Goal: Task Accomplishment & Management: Complete application form

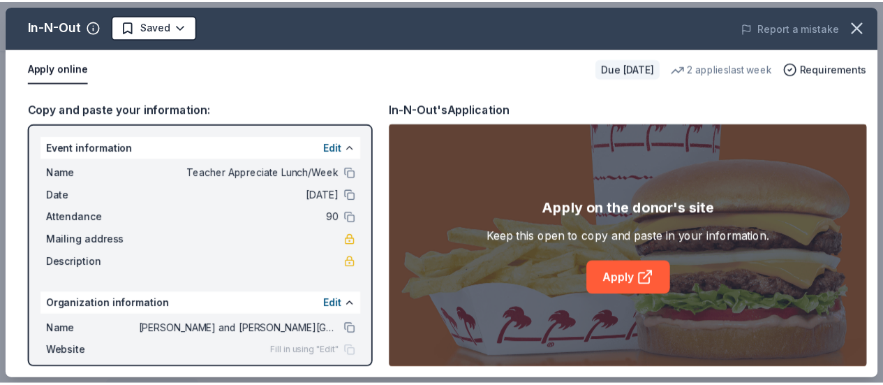
scroll to position [88, 0]
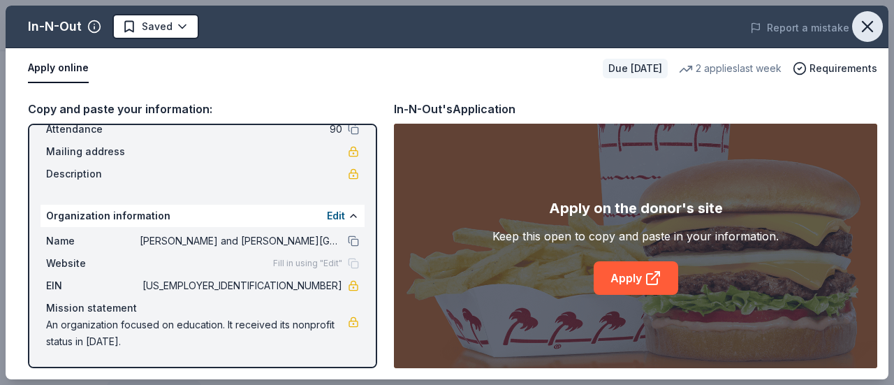
click at [867, 33] on icon "button" at bounding box center [867, 27] width 20 height 20
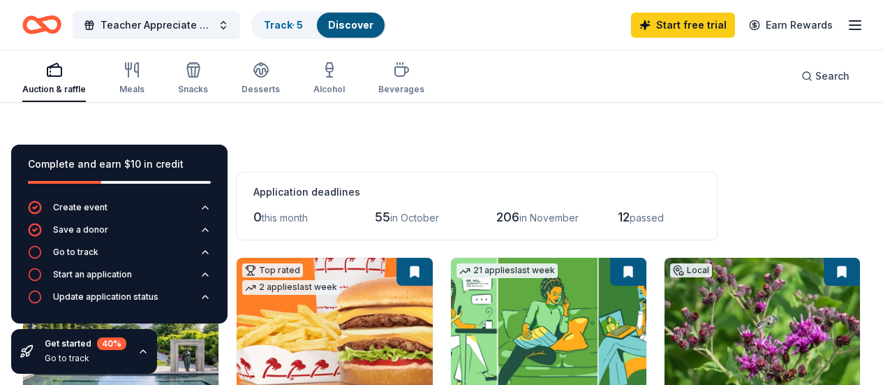
scroll to position [209, 0]
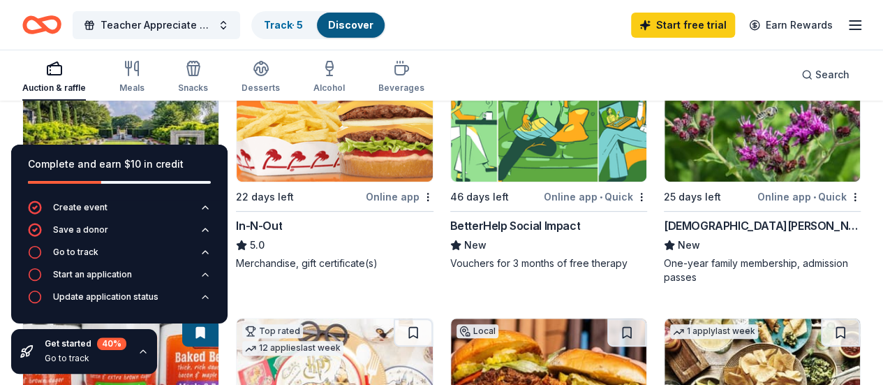
click at [138, 355] on icon "button" at bounding box center [143, 351] width 11 height 11
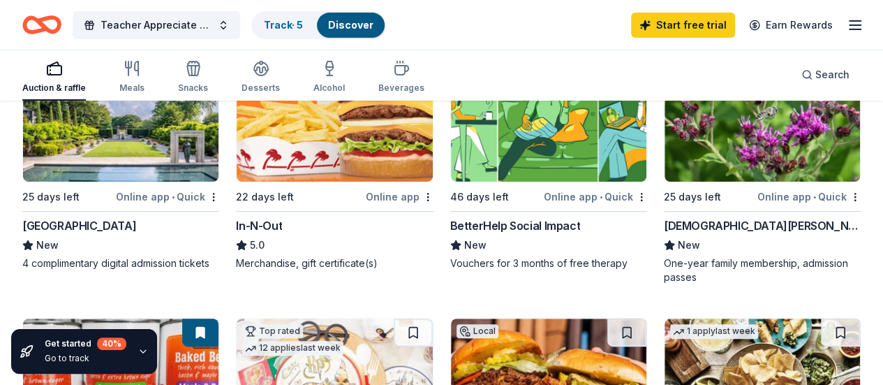
click at [56, 177] on img at bounding box center [120, 115] width 195 height 133
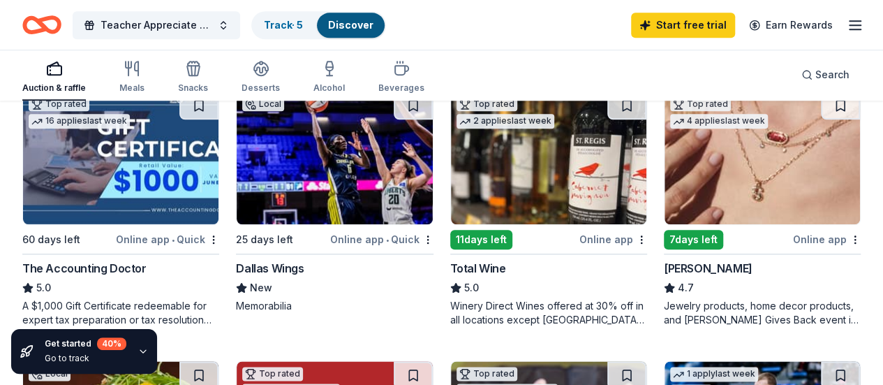
scroll to position [693, 0]
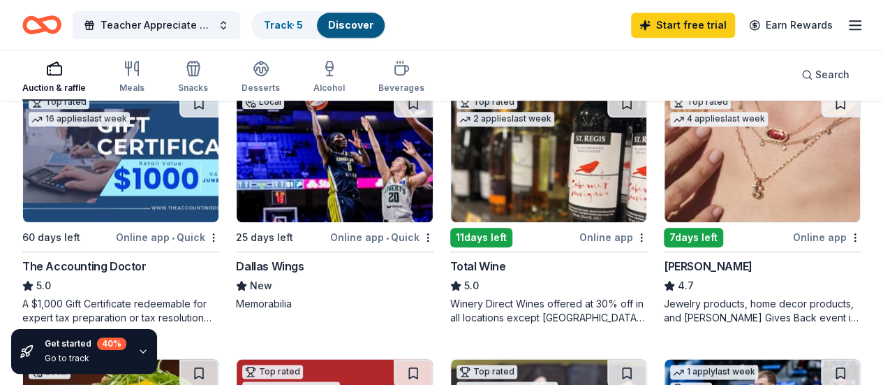
click at [665, 209] on img at bounding box center [762, 155] width 195 height 133
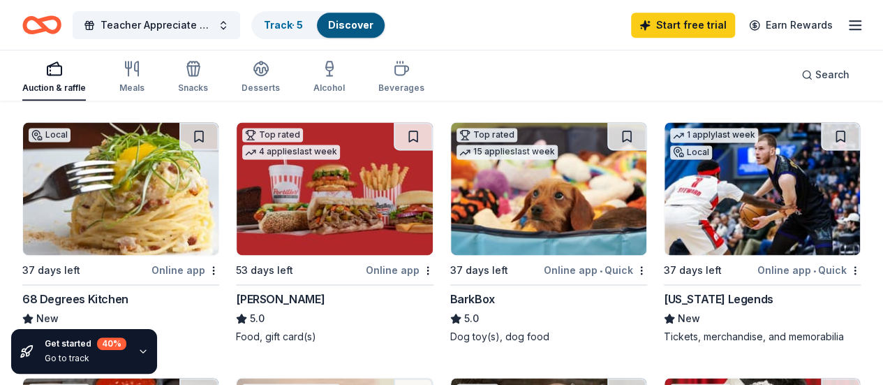
scroll to position [932, 0]
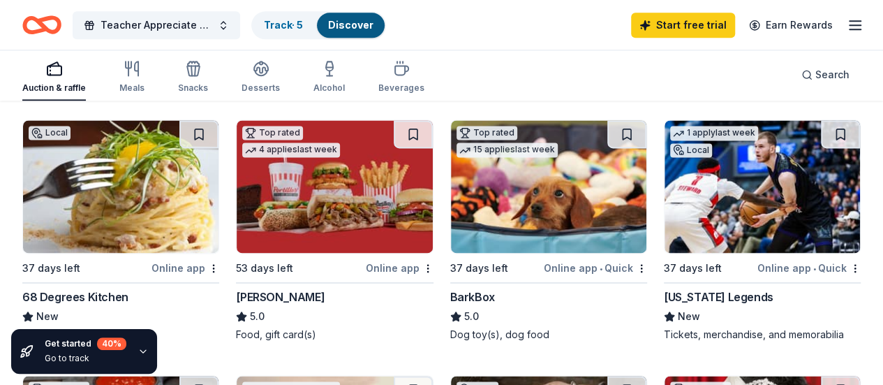
click at [665, 238] on img at bounding box center [762, 186] width 195 height 133
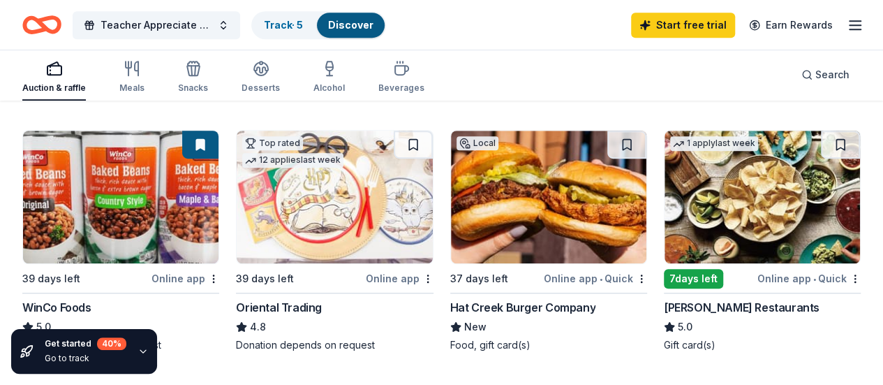
scroll to position [399, 0]
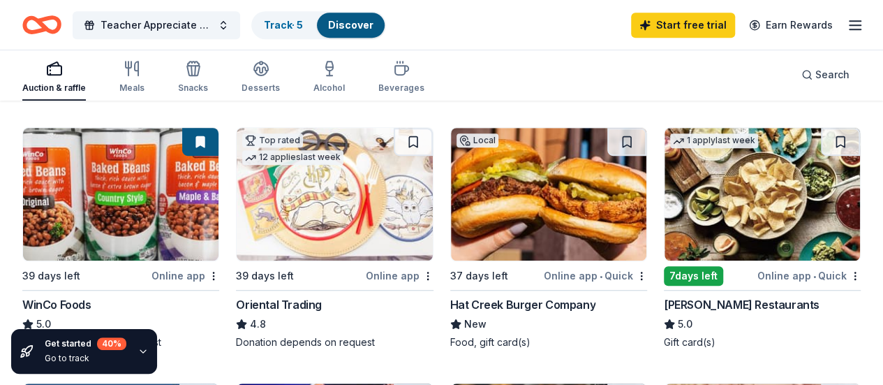
click at [451, 207] on img at bounding box center [548, 194] width 195 height 133
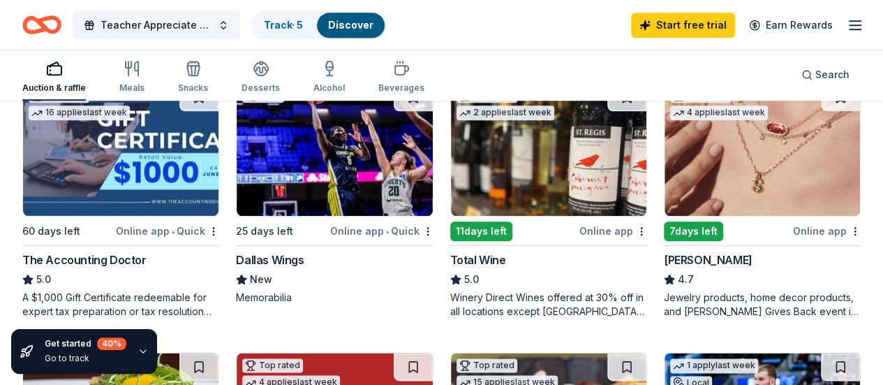
scroll to position [0, 0]
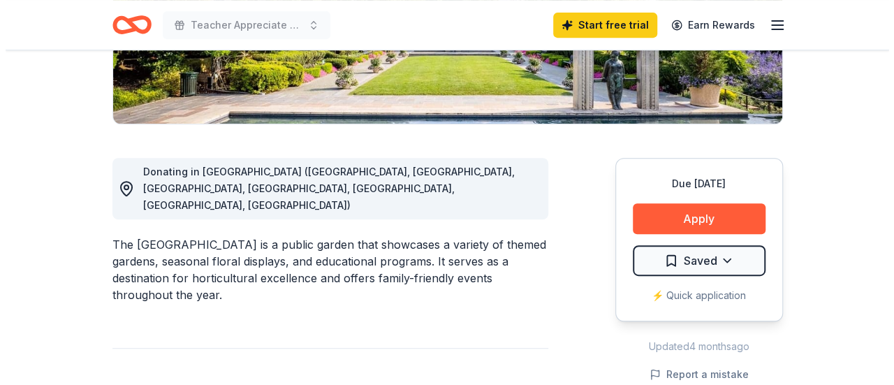
scroll to position [318, 0]
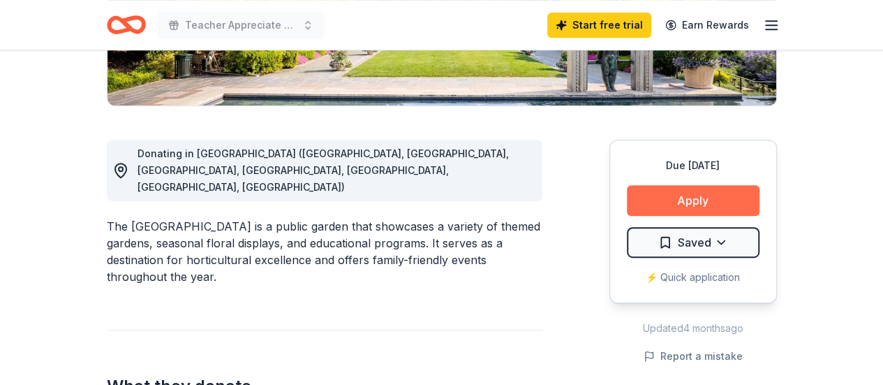
click at [691, 205] on button "Apply" at bounding box center [693, 200] width 133 height 31
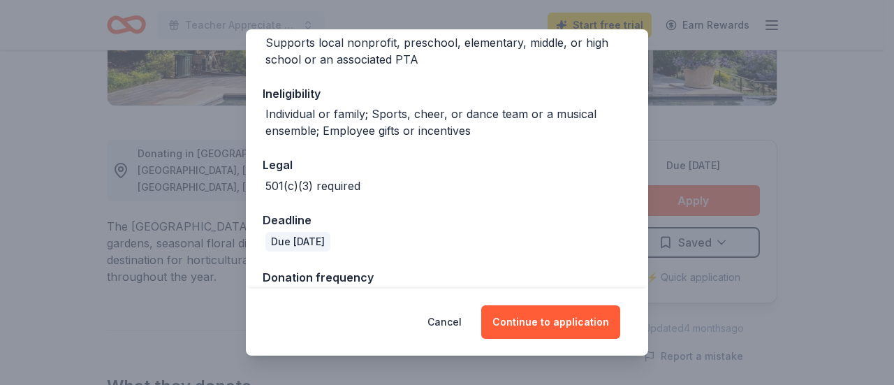
scroll to position [290, 0]
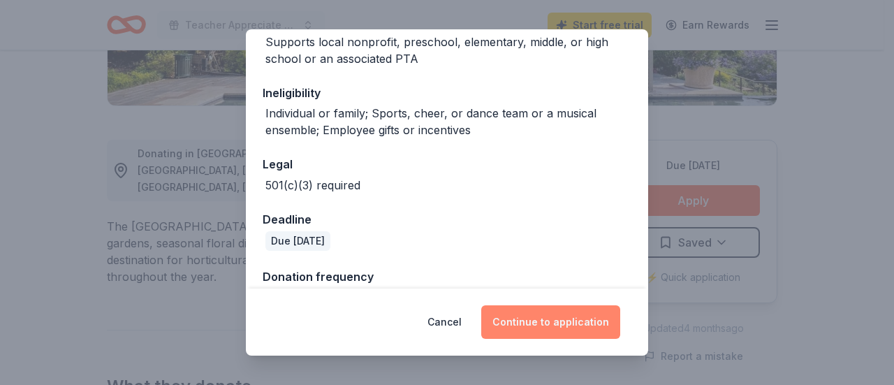
click at [539, 316] on button "Continue to application" at bounding box center [550, 322] width 139 height 34
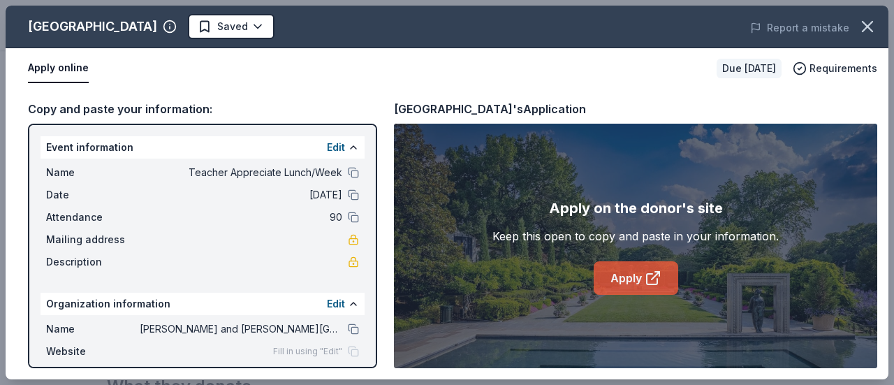
click at [607, 285] on link "Apply" at bounding box center [635, 278] width 84 height 34
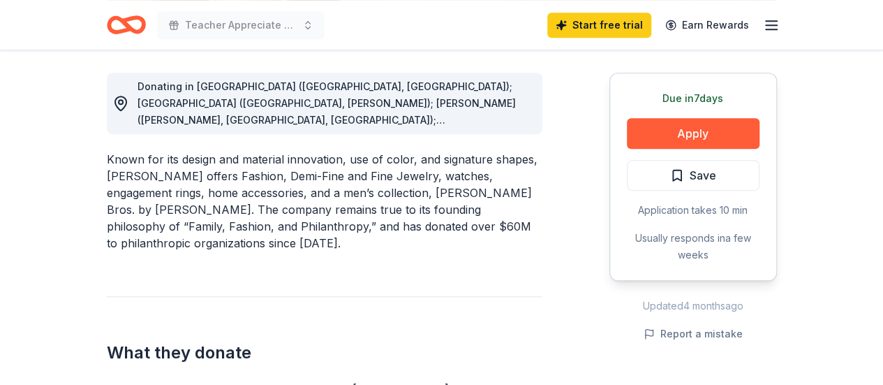
scroll to position [532, 0]
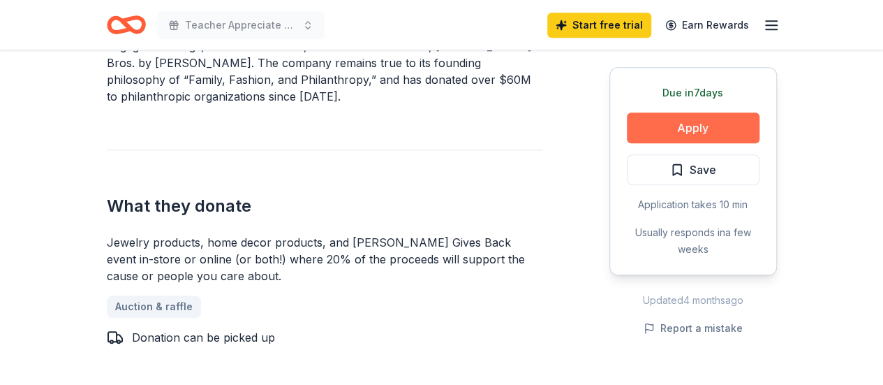
click at [680, 126] on button "Apply" at bounding box center [693, 127] width 133 height 31
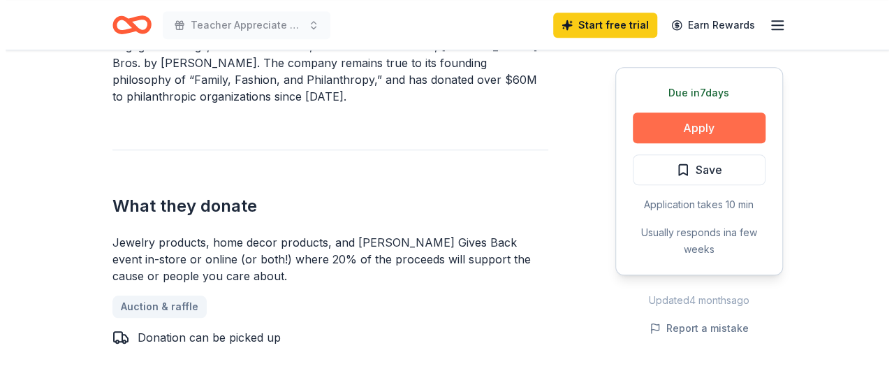
scroll to position [552, 0]
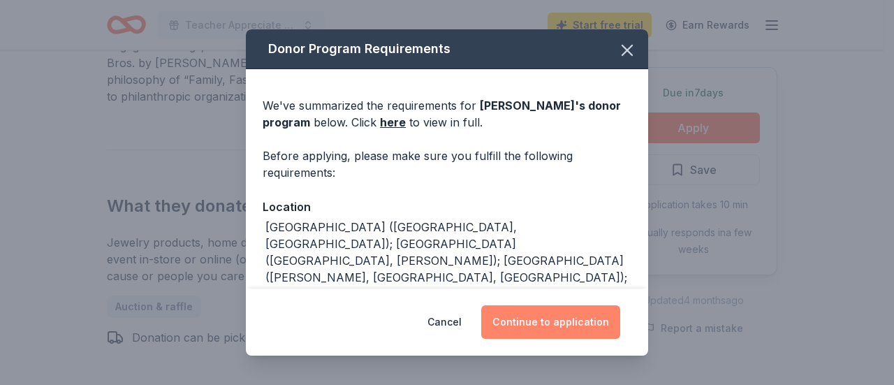
click at [568, 318] on button "Continue to application" at bounding box center [550, 322] width 139 height 34
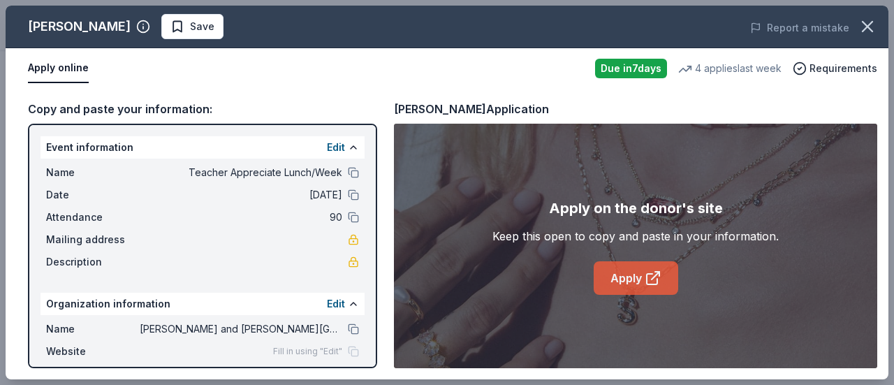
click at [633, 270] on link "Apply" at bounding box center [635, 278] width 84 height 34
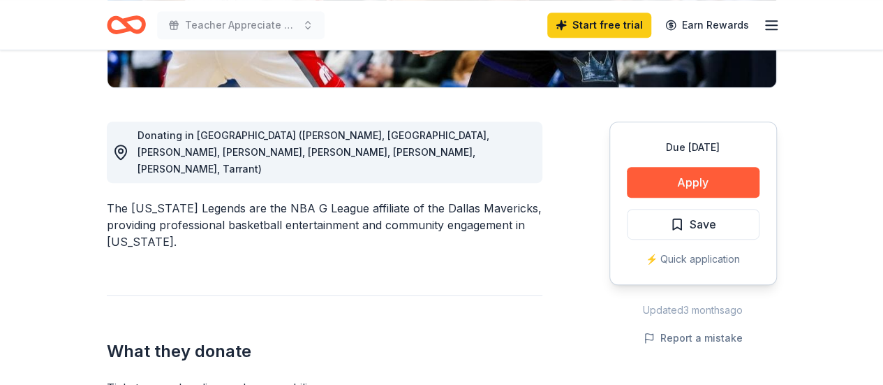
scroll to position [344, 0]
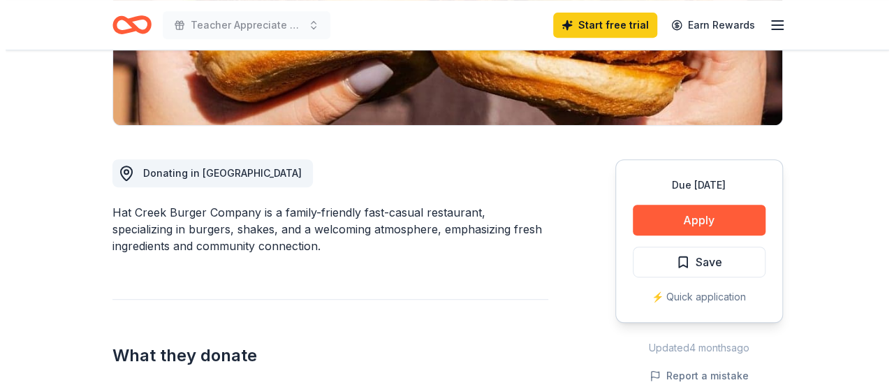
scroll to position [323, 0]
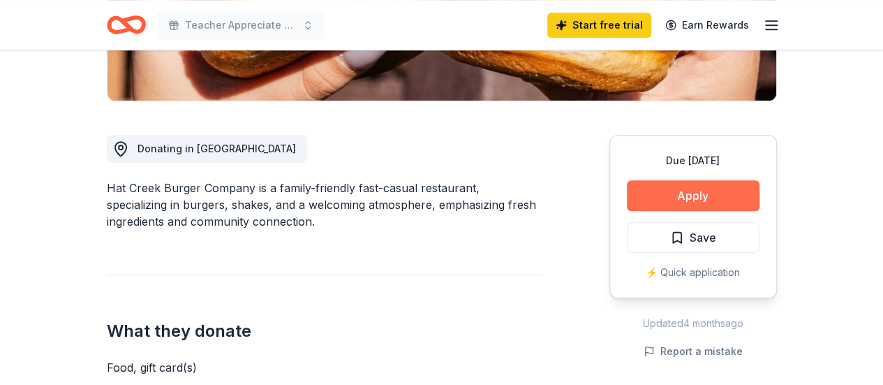
click at [724, 198] on button "Apply" at bounding box center [693, 195] width 133 height 31
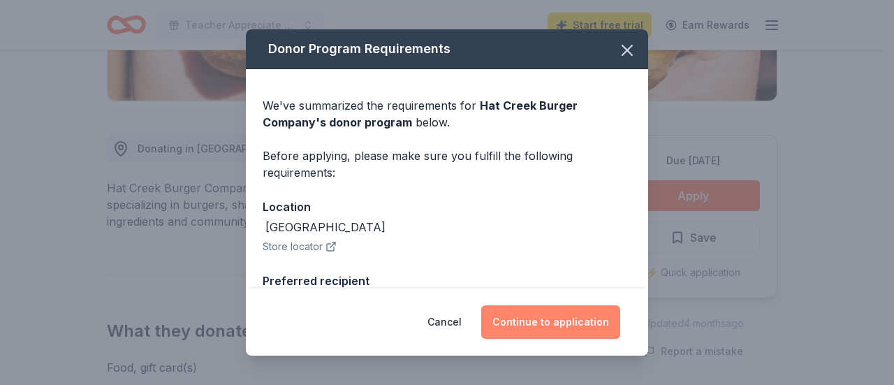
click at [553, 334] on button "Continue to application" at bounding box center [550, 322] width 139 height 34
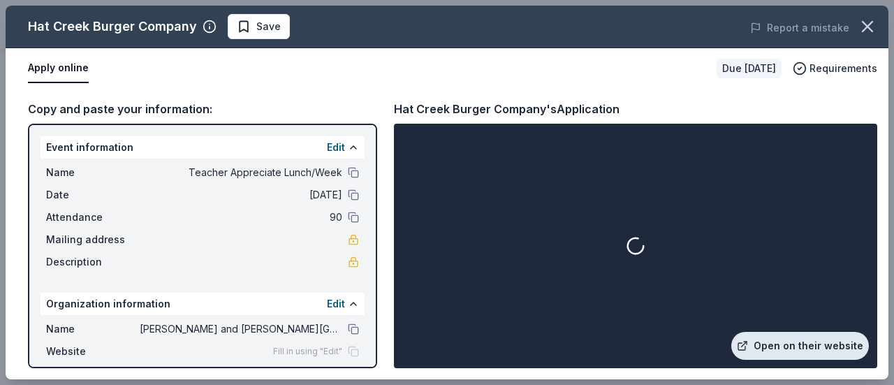
click at [820, 348] on link "Open on their website" at bounding box center [800, 346] width 138 height 28
